Goal: Navigation & Orientation: Go to known website

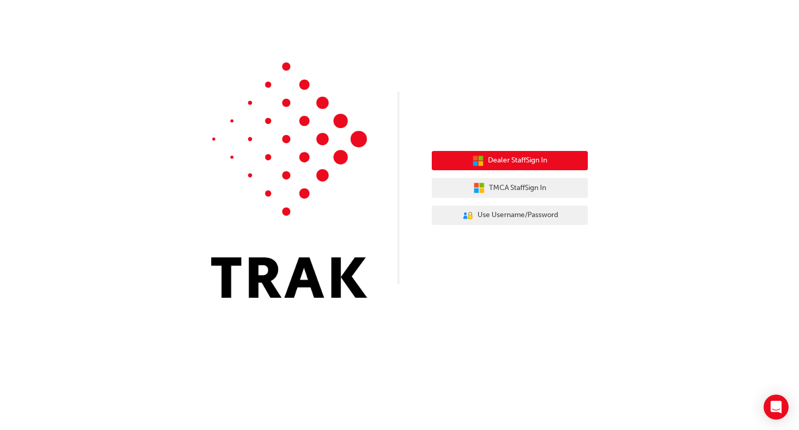
click at [526, 163] on span "Dealer Staff Sign In" at bounding box center [517, 161] width 59 height 12
